Goal: Information Seeking & Learning: Find specific page/section

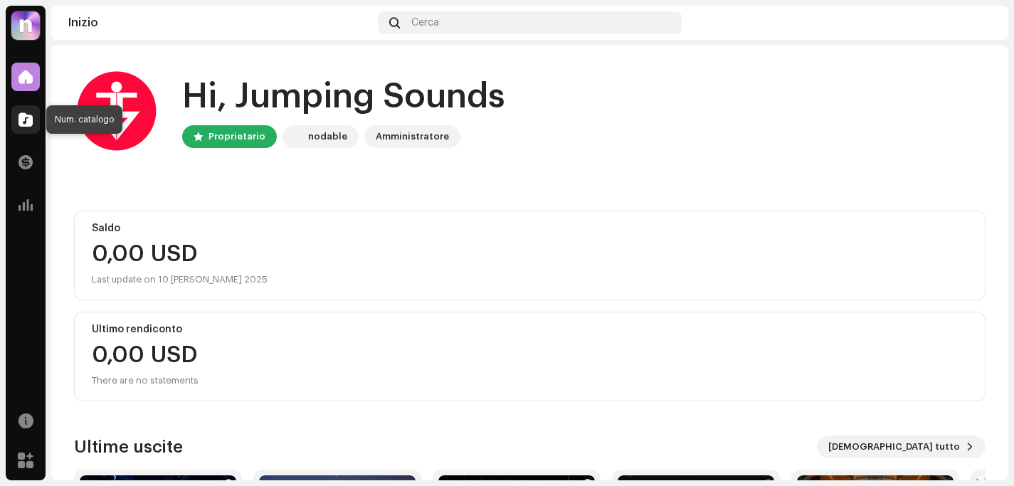
click at [27, 125] on span at bounding box center [25, 119] width 14 height 11
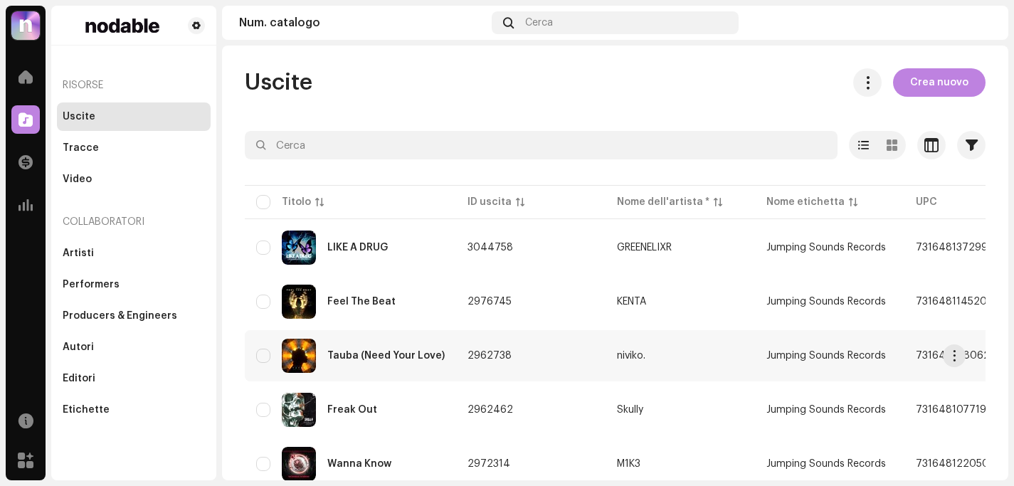
click at [388, 351] on div "Tauba (Need Your Love)" at bounding box center [385, 356] width 117 height 10
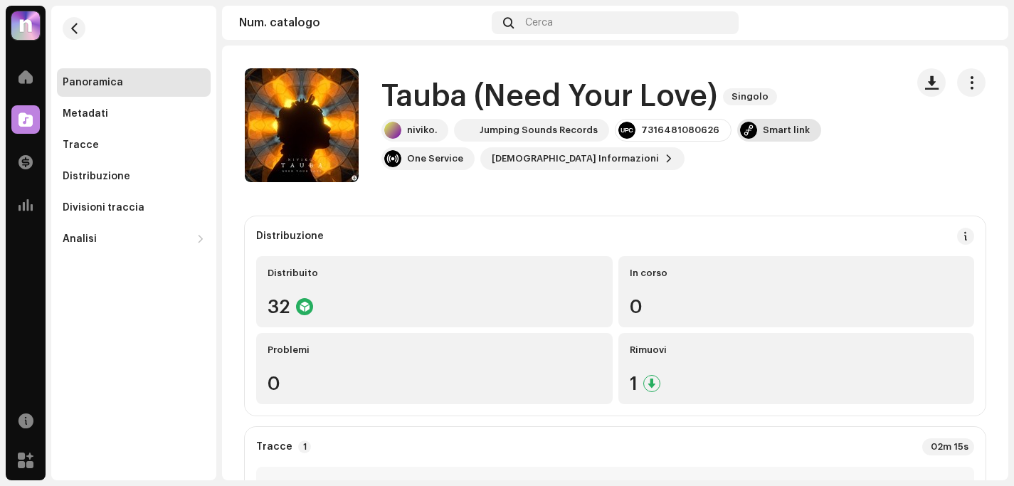
click at [763, 132] on div "Smart link" at bounding box center [786, 130] width 47 height 11
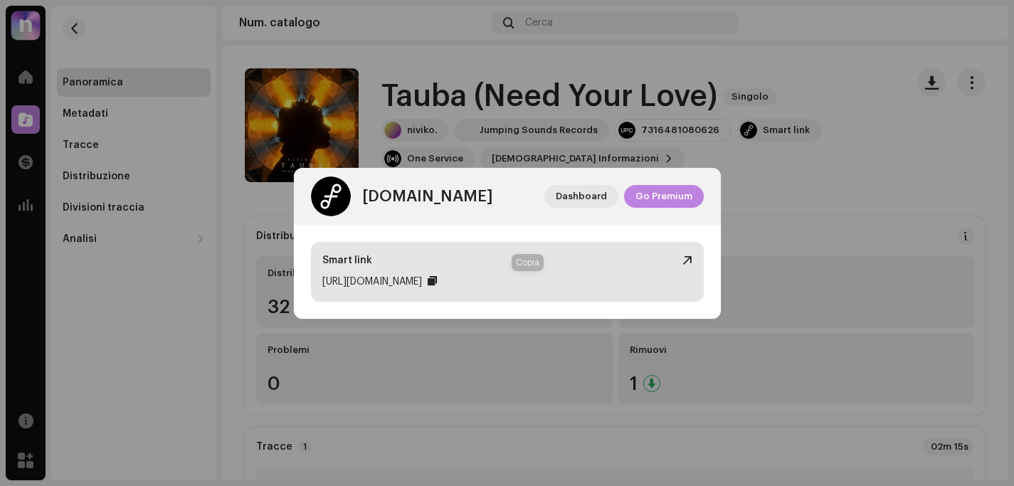
click at [437, 277] on div at bounding box center [432, 280] width 9 height 11
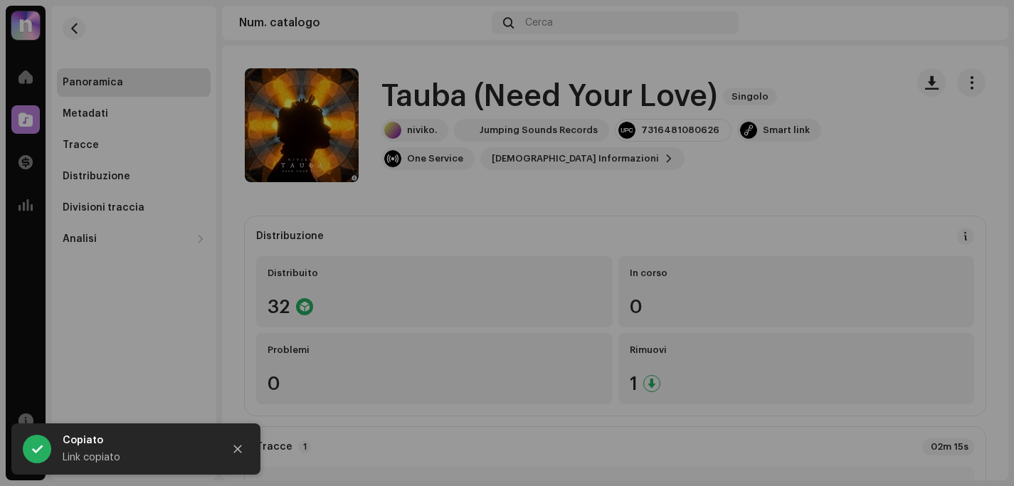
click at [857, 187] on div "[DOMAIN_NAME] Dashboard Go Premium Smart link [URL][DOMAIN_NAME]" at bounding box center [507, 243] width 1014 height 486
